Goal: Transaction & Acquisition: Subscribe to service/newsletter

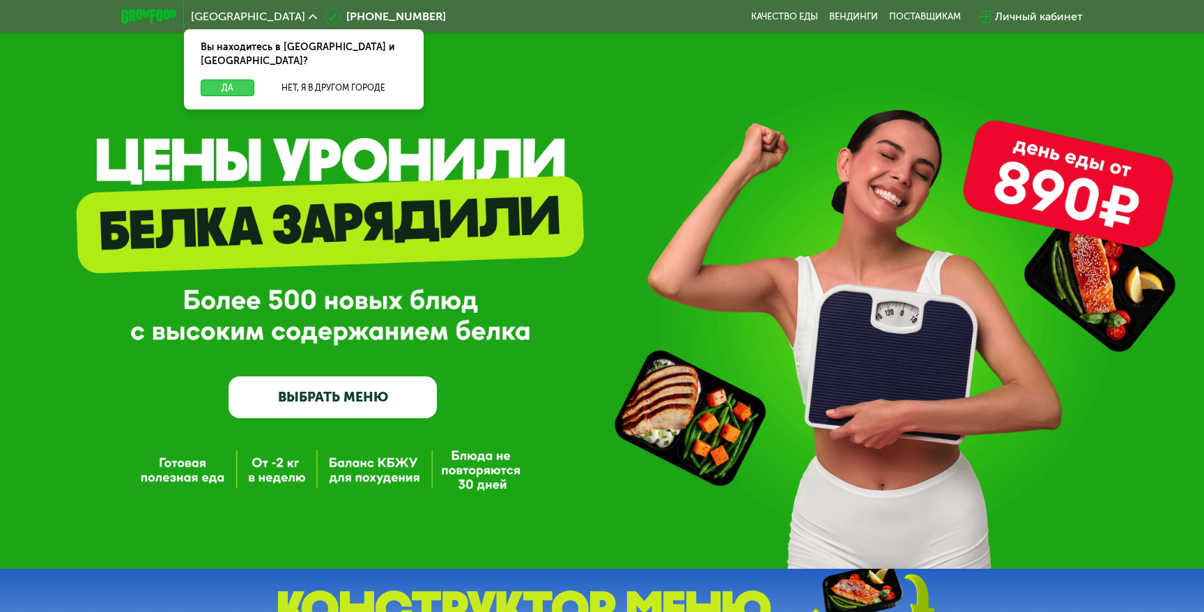
click at [240, 79] on button "Да" at bounding box center [228, 87] width 54 height 17
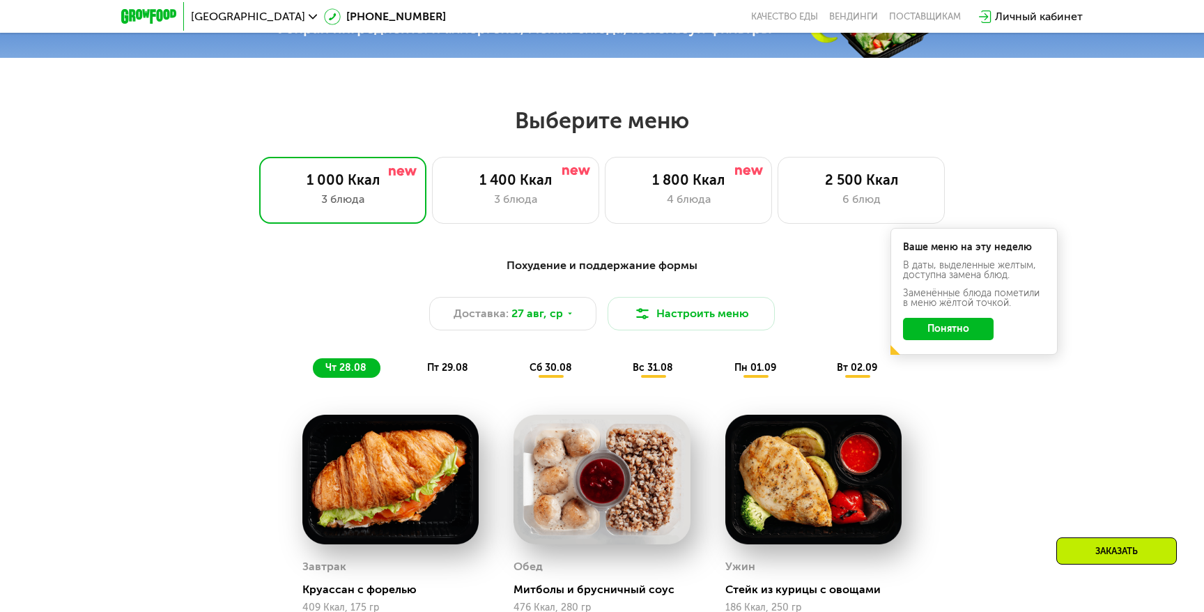
scroll to position [621, 0]
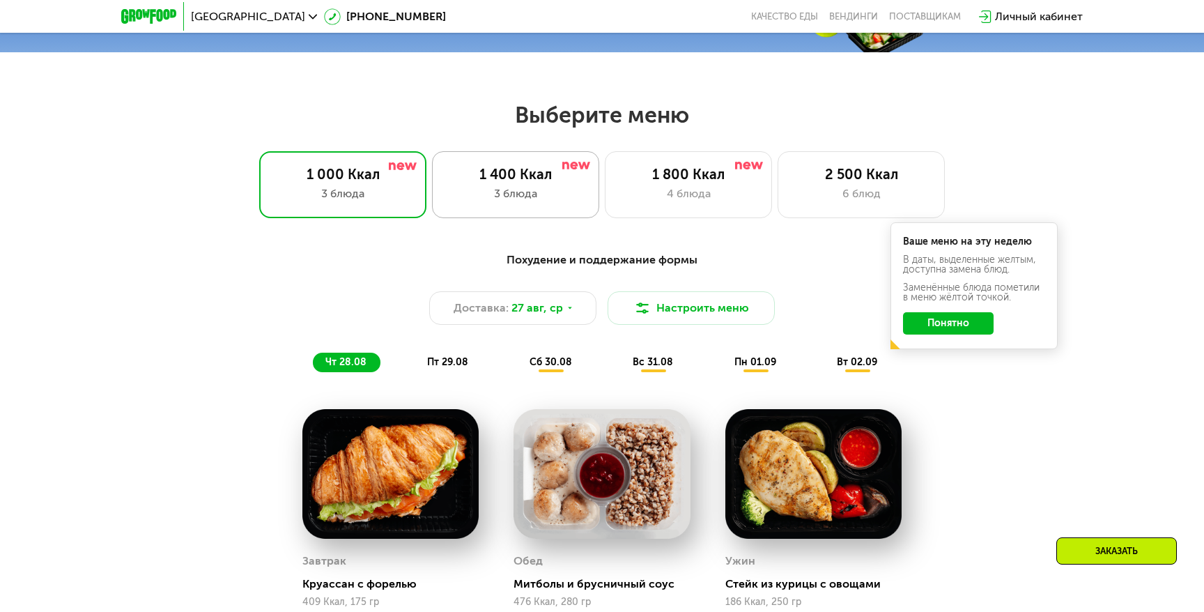
click at [527, 191] on div "3 блюда" at bounding box center [516, 193] width 138 height 17
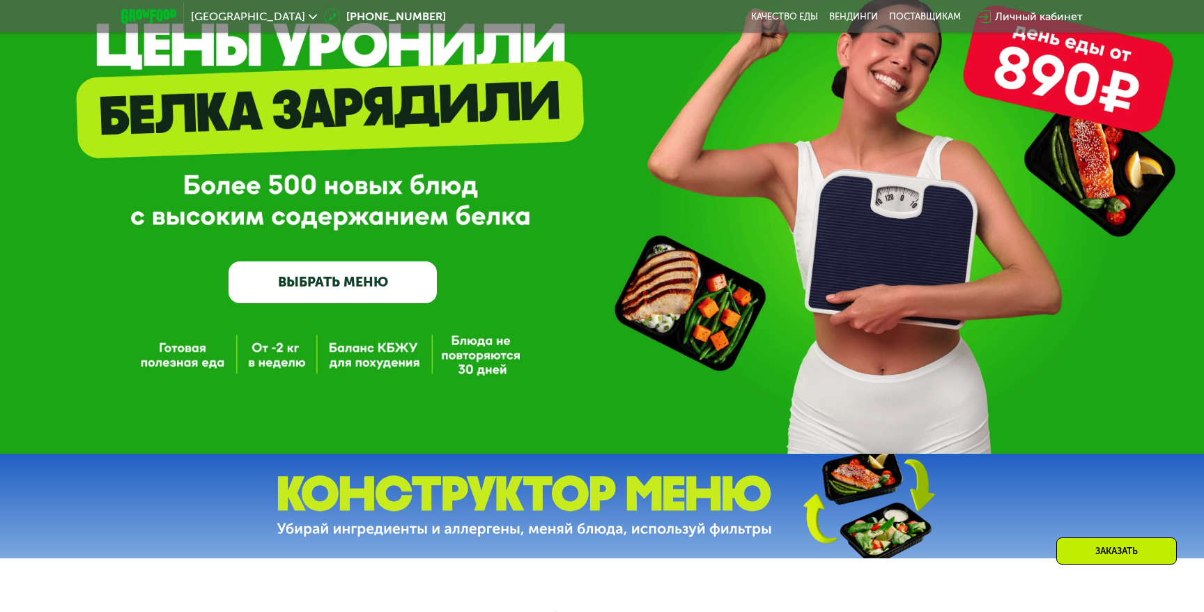
scroll to position [120, 0]
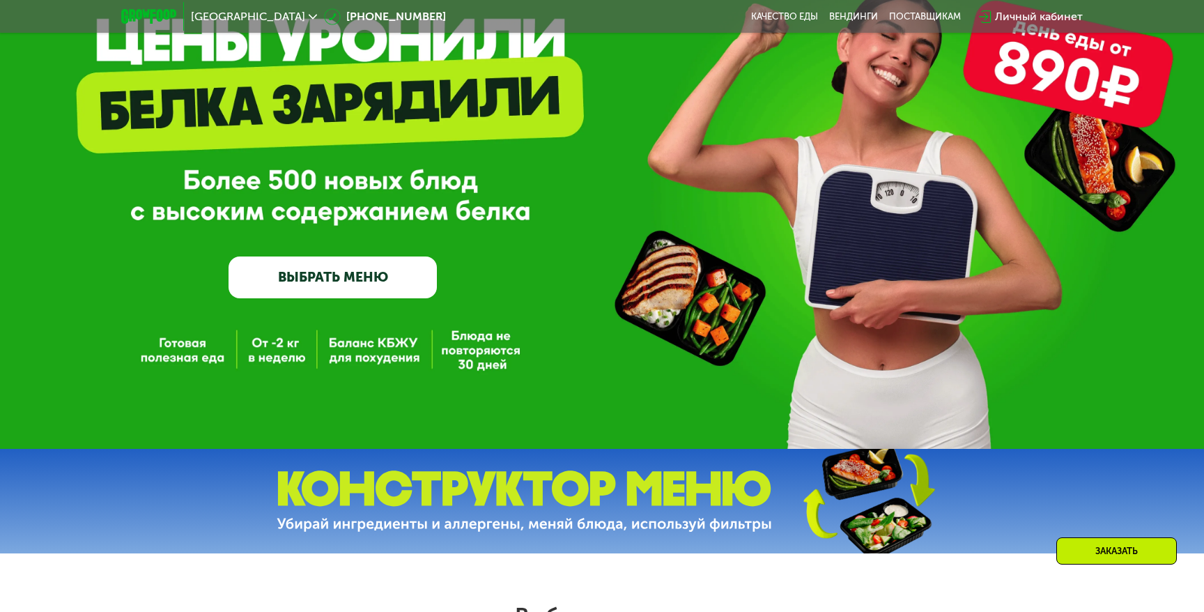
click at [449, 493] on img at bounding box center [524, 501] width 495 height 62
click at [365, 274] on link "ВЫБРАТЬ МЕНЮ" at bounding box center [333, 277] width 208 height 42
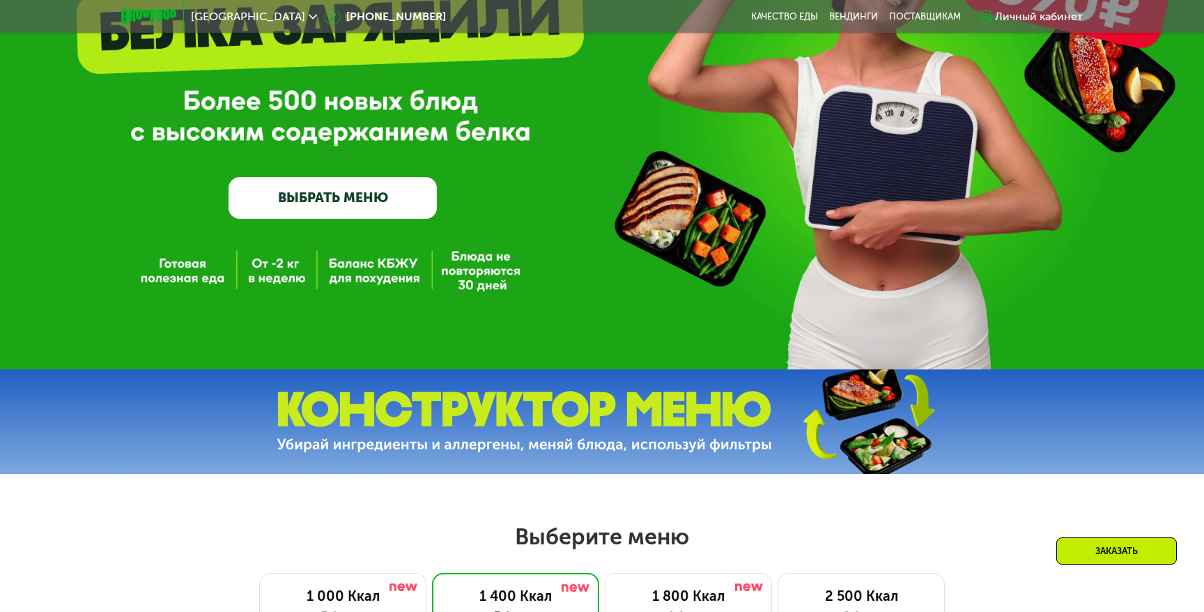
click at [365, 274] on div "GrowFood — доставка правильного питания ВЫБРАТЬ МЕНЮ" at bounding box center [602, 85] width 1204 height 569
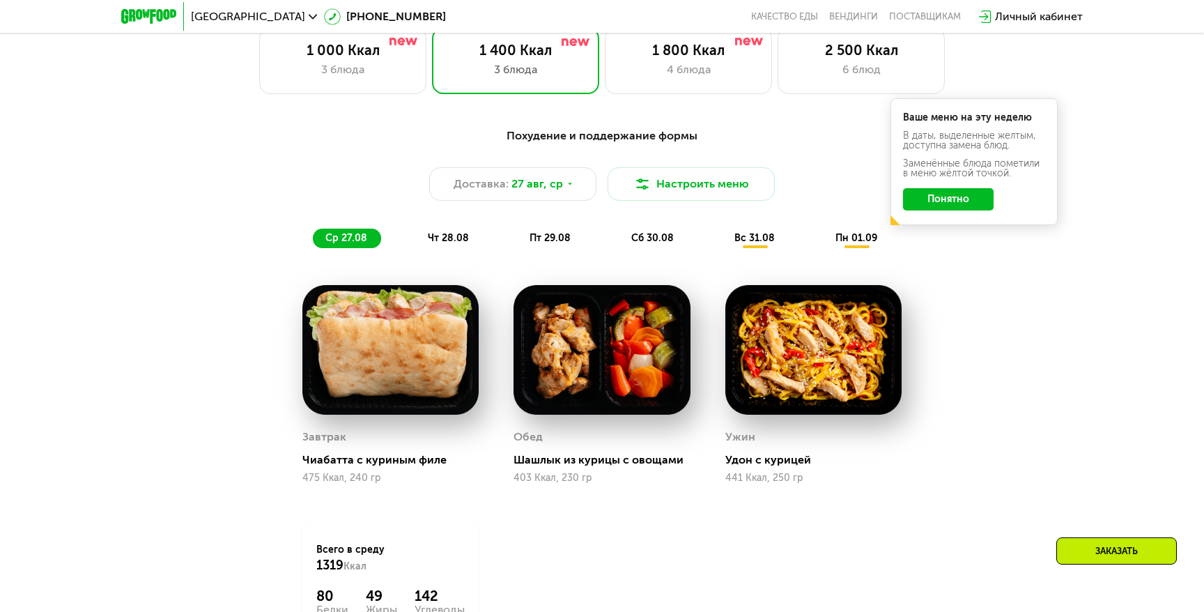
scroll to position [794, 0]
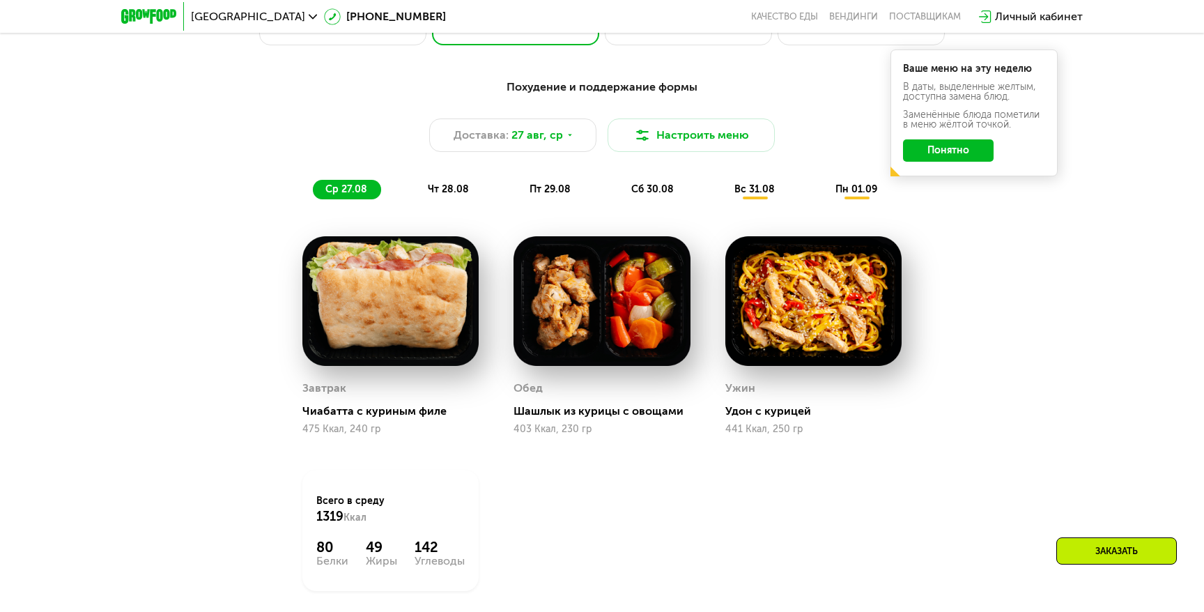
click at [945, 155] on button "Понятно" at bounding box center [948, 150] width 91 height 22
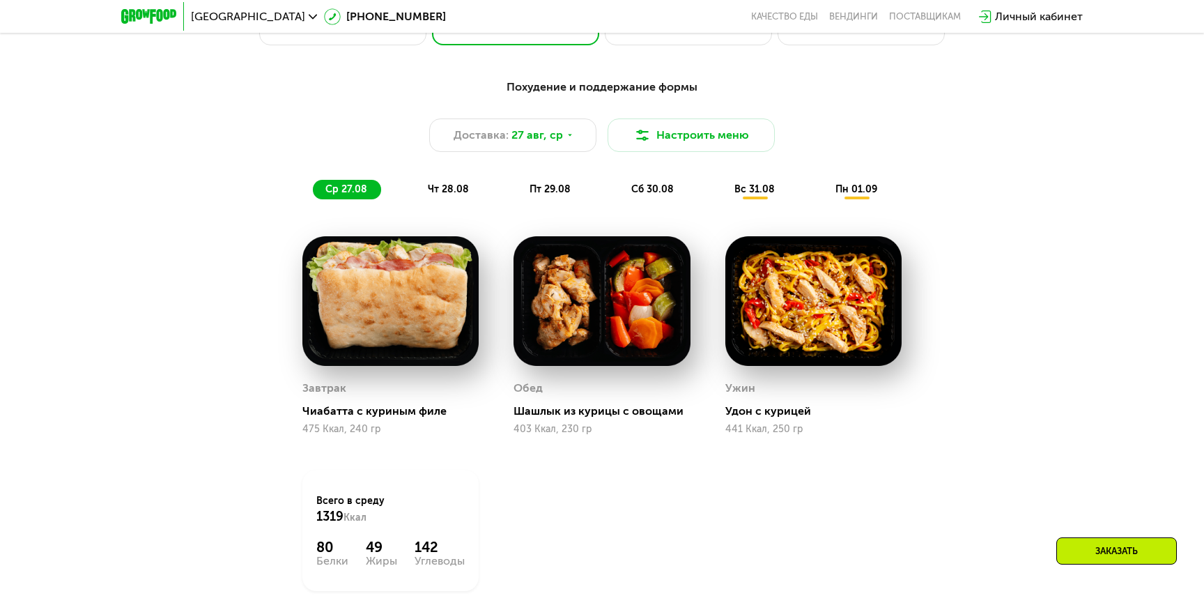
click at [463, 178] on div "Похудение и поддержание формы Доставка: [DATE] Настроить меню ср 27.08 чт 28.08…" at bounding box center [602, 139] width 825 height 121
click at [451, 193] on span "чт 28.08" at bounding box center [448, 189] width 41 height 12
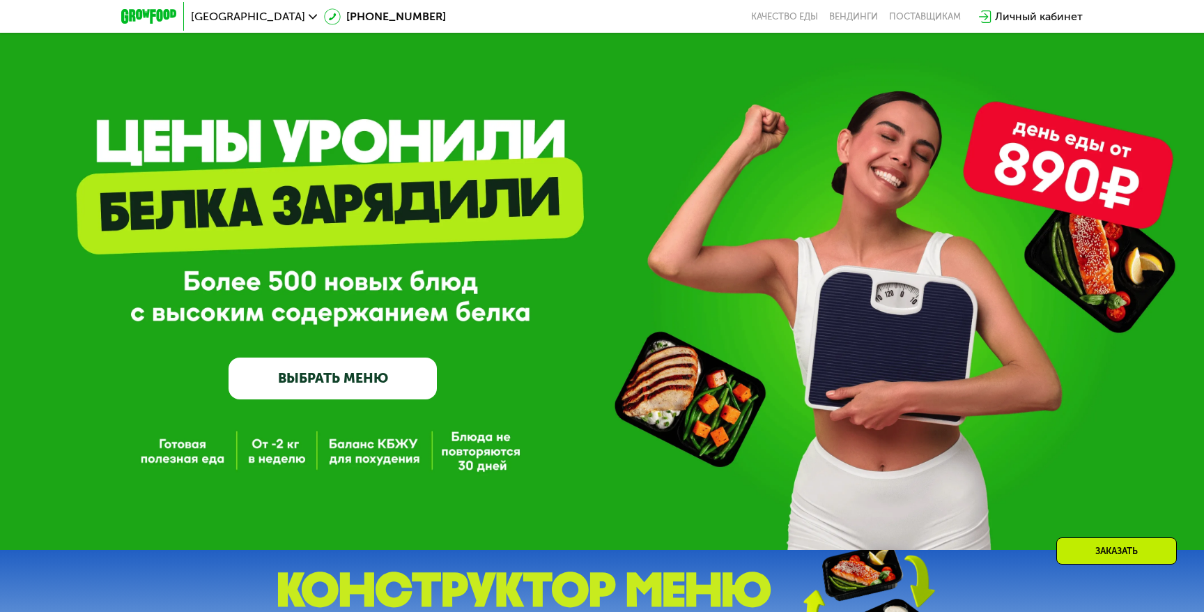
scroll to position [0, 0]
